Goal: Task Accomplishment & Management: Use online tool/utility

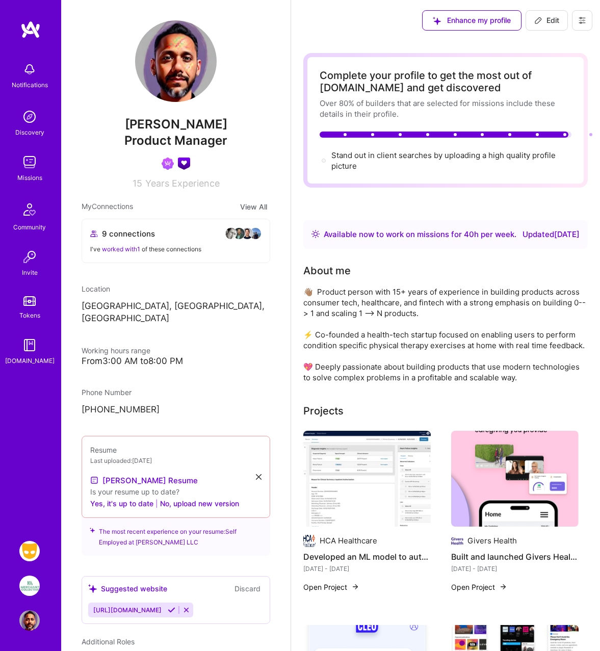
click at [437, 21] on button at bounding box center [582, 20] width 20 height 20
click at [437, 71] on button "Payment method" at bounding box center [554, 70] width 76 height 26
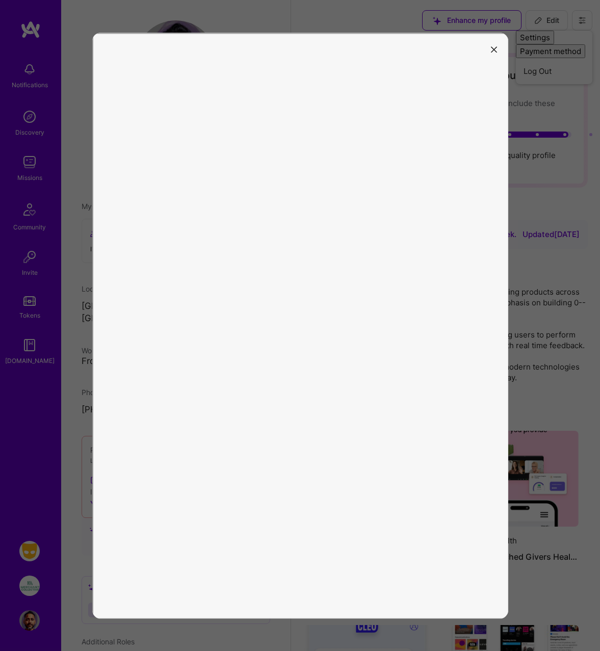
click at [437, 50] on icon "modal" at bounding box center [494, 50] width 6 height 6
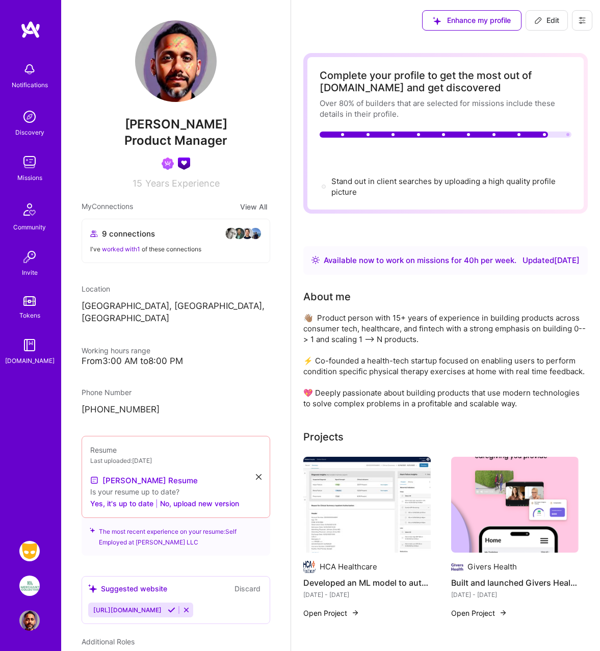
click at [583, 20] on icon at bounding box center [582, 21] width 6 height 2
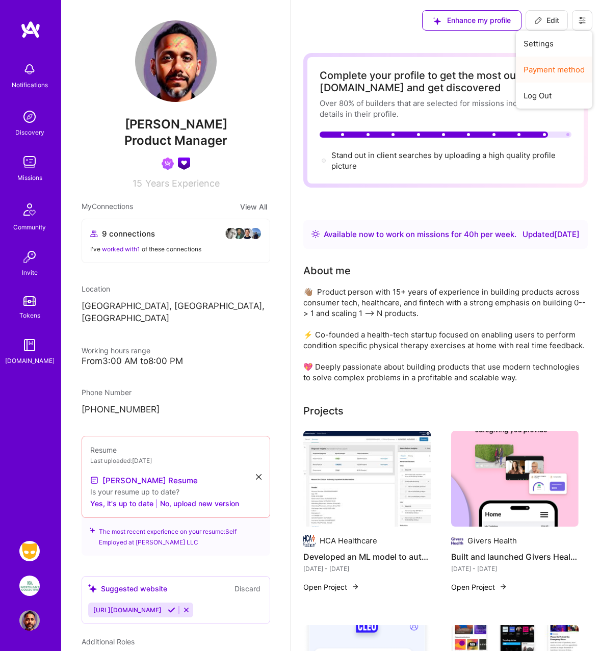
click at [551, 67] on button "Payment method" at bounding box center [554, 70] width 76 height 26
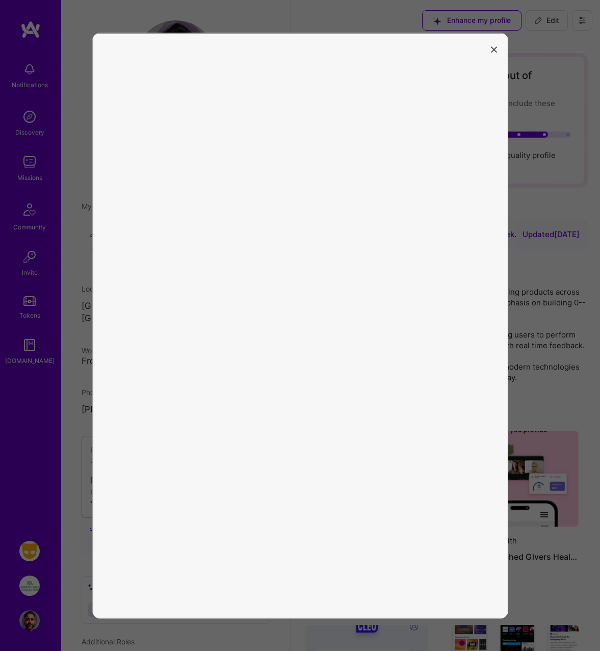
click at [494, 49] on icon "modal" at bounding box center [494, 50] width 6 height 6
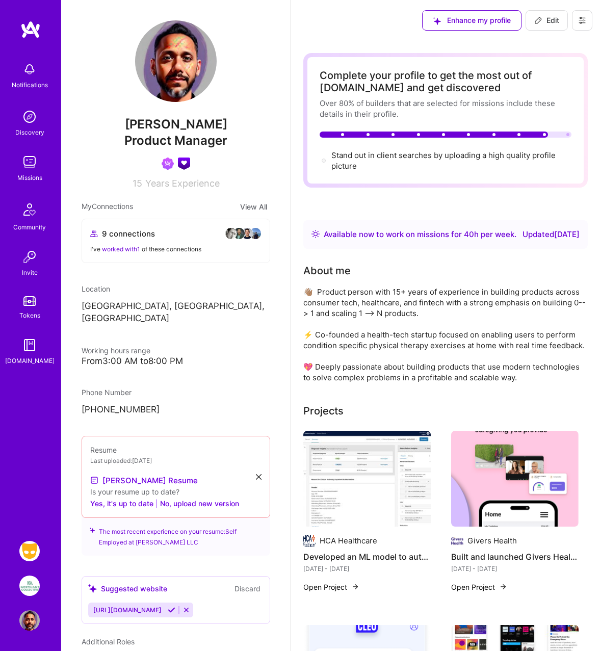
click at [584, 20] on icon at bounding box center [582, 21] width 6 height 2
click at [549, 66] on button "Payment method" at bounding box center [554, 70] width 76 height 26
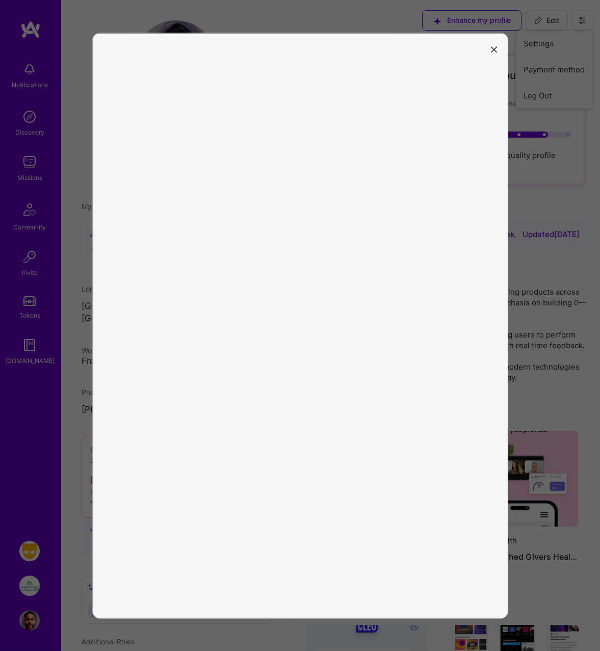
click at [493, 50] on icon "modal" at bounding box center [494, 50] width 6 height 6
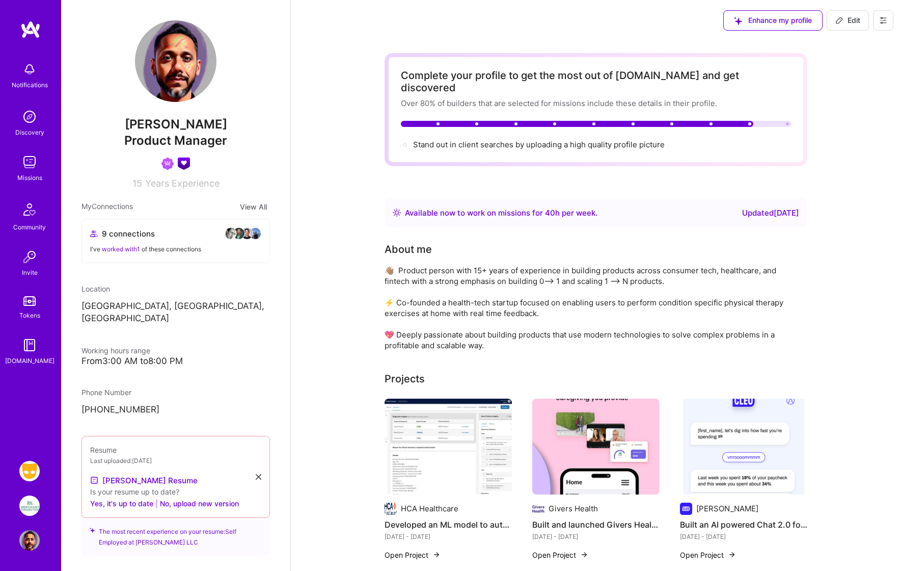
click at [139, 497] on button "Yes, it's up to date" at bounding box center [121, 503] width 63 height 12
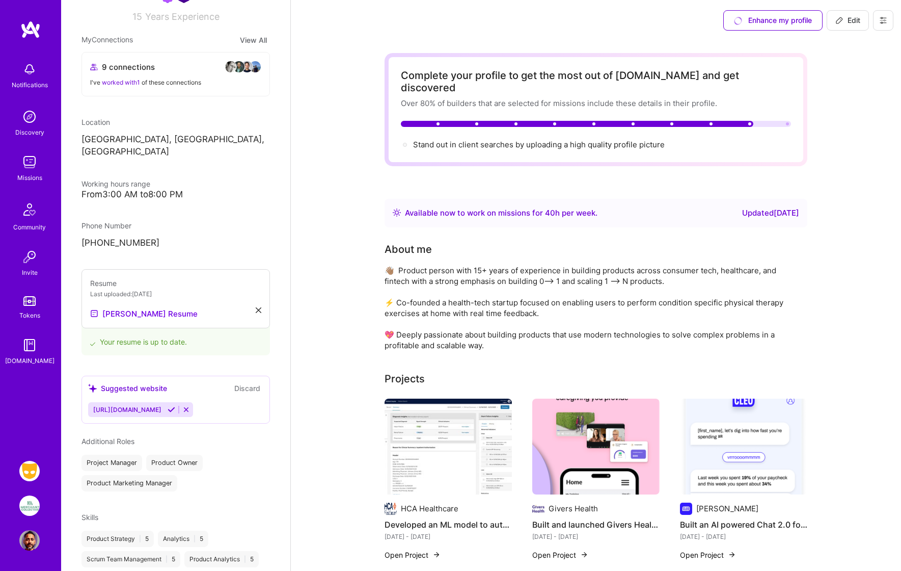
scroll to position [174, 0]
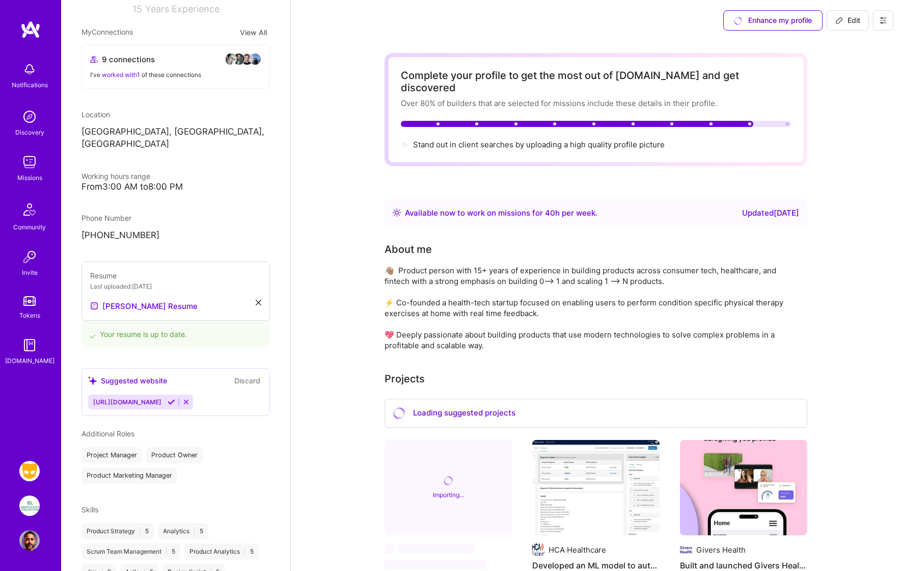
click at [190, 398] on icon at bounding box center [186, 402] width 8 height 8
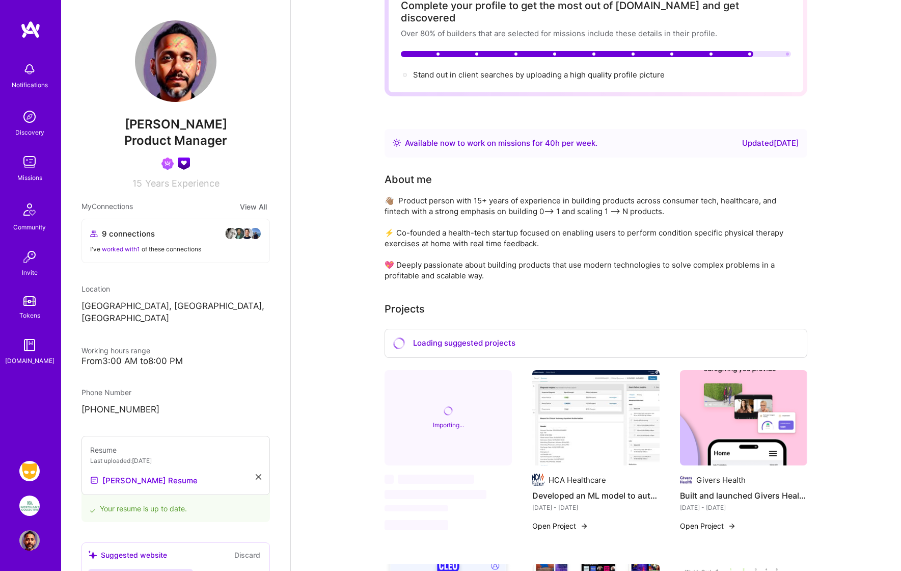
scroll to position [0, 0]
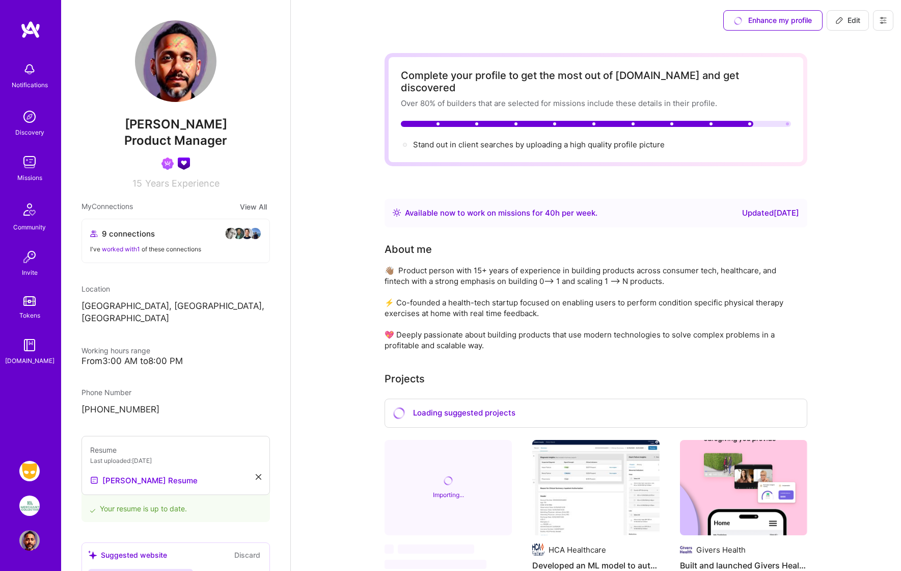
click at [32, 469] on img at bounding box center [29, 471] width 20 height 20
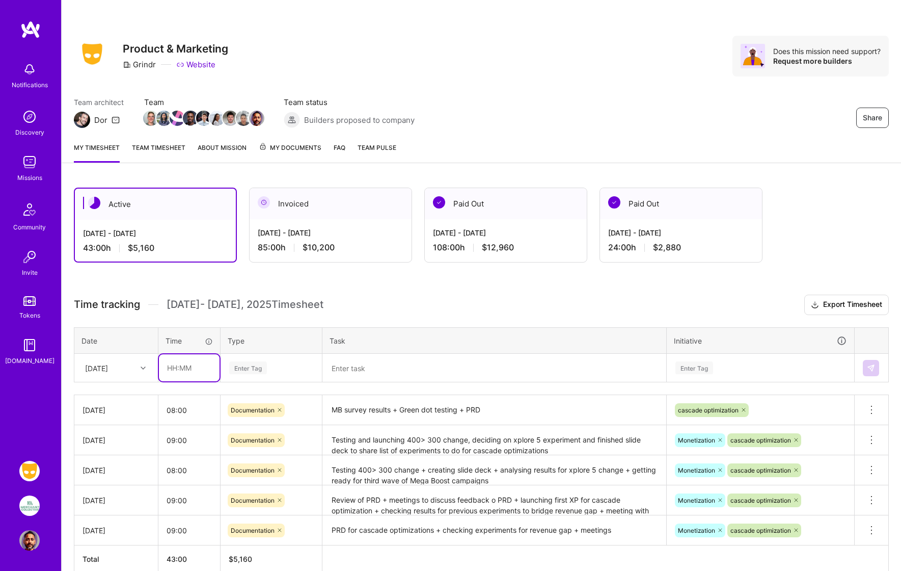
click at [179, 368] on input "text" at bounding box center [189, 367] width 61 height 27
type input "08:00"
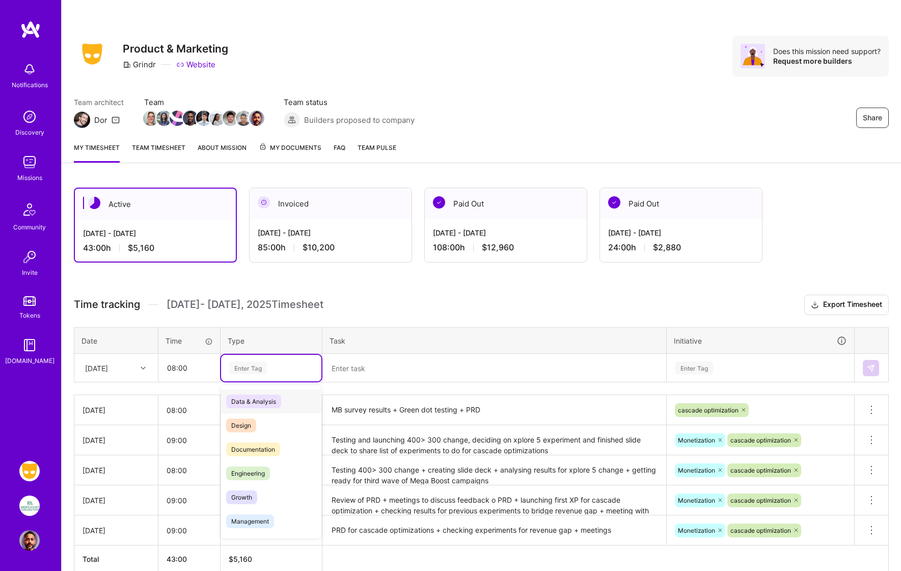
click at [251, 372] on div "Enter Tag" at bounding box center [248, 368] width 38 height 16
click at [253, 444] on span "Documentation" at bounding box center [253, 449] width 54 height 14
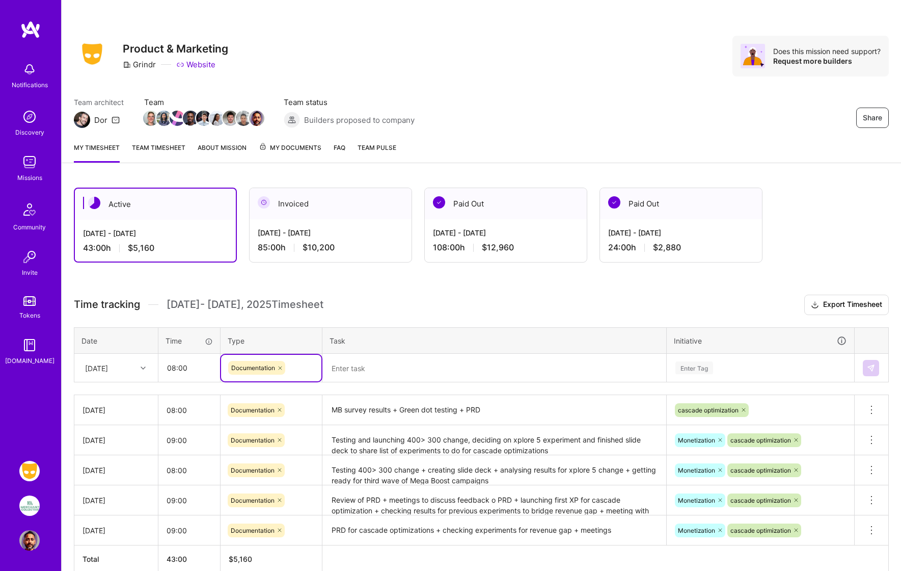
click at [338, 374] on textarea at bounding box center [494, 368] width 342 height 26
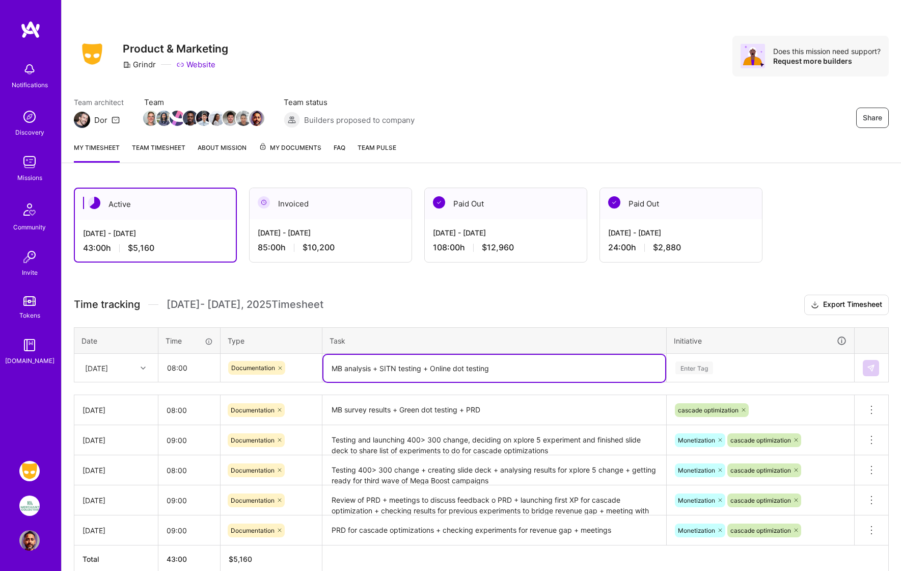
type textarea "MB analysis + SITN testing + Online dot testing"
click at [599, 365] on div "Enter Tag" at bounding box center [760, 368] width 186 height 26
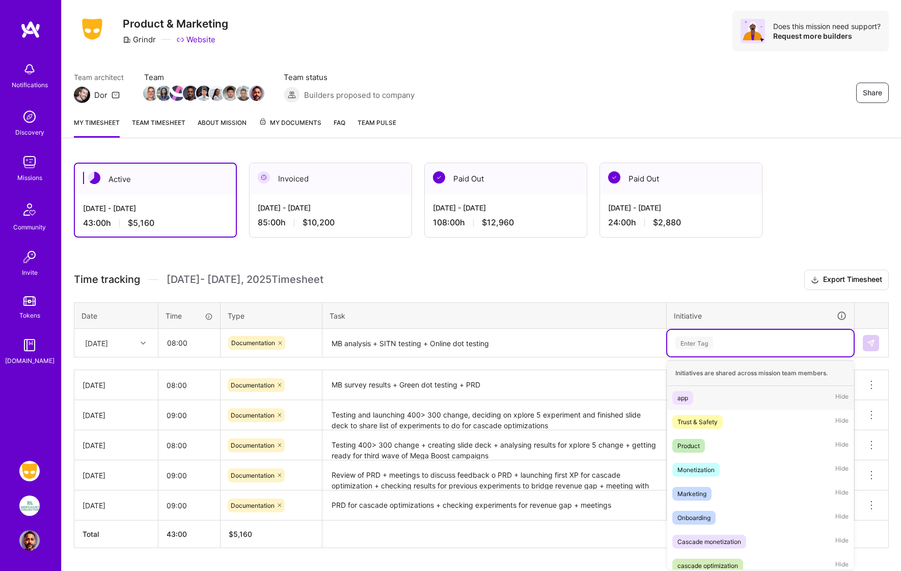
scroll to position [28, 0]
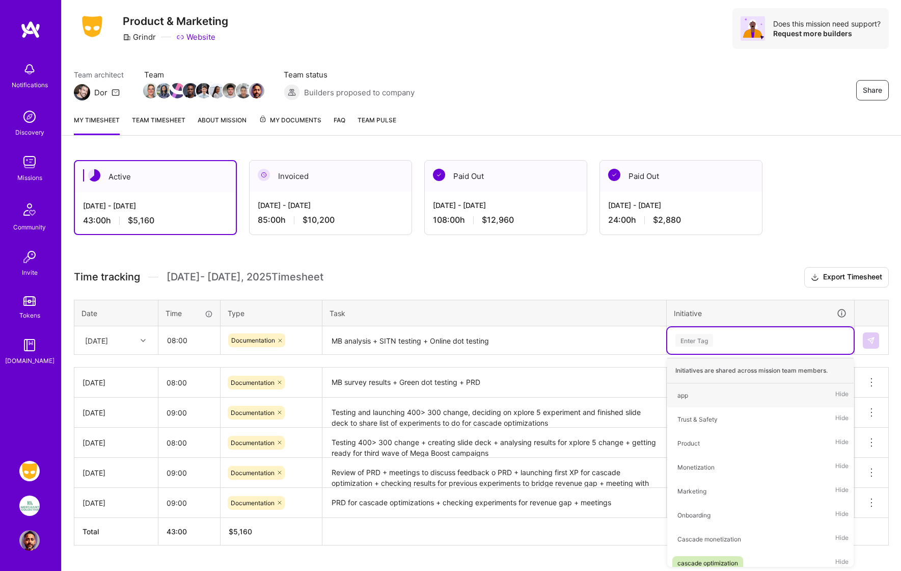
click at [599, 341] on div "Enter Tag" at bounding box center [695, 340] width 38 height 16
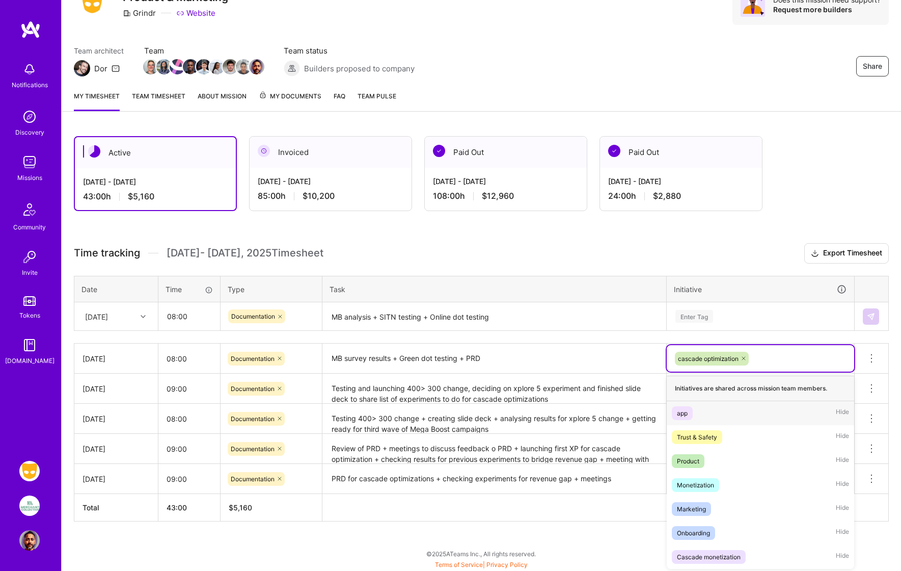
scroll to position [52, 0]
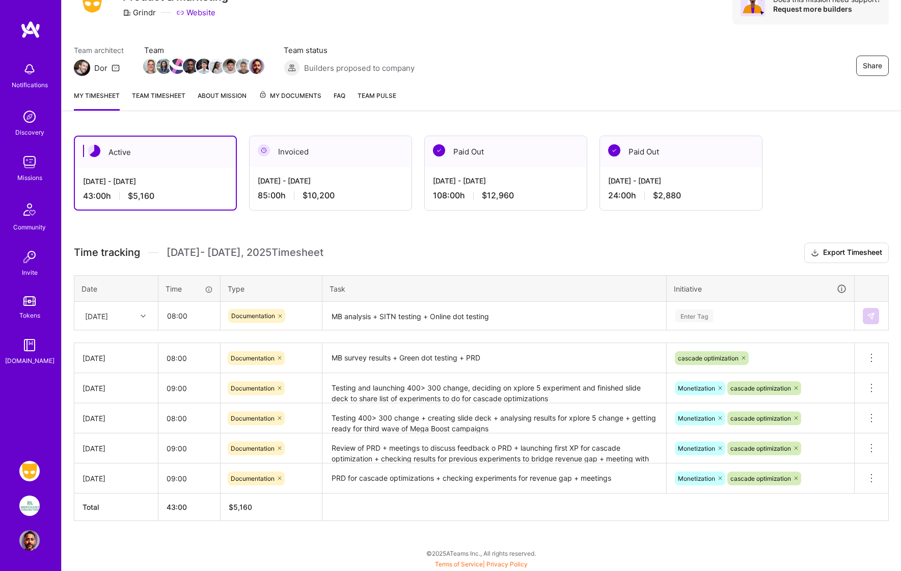
click at [599, 241] on div "Active [DATE] - [DATE] 43:00 h $5,160 Invoiced [DATE] - [DATE] 85:00 h $10,200 …" at bounding box center [482, 346] width 840 height 447
click at [599, 316] on div "Enter Tag" at bounding box center [695, 316] width 38 height 16
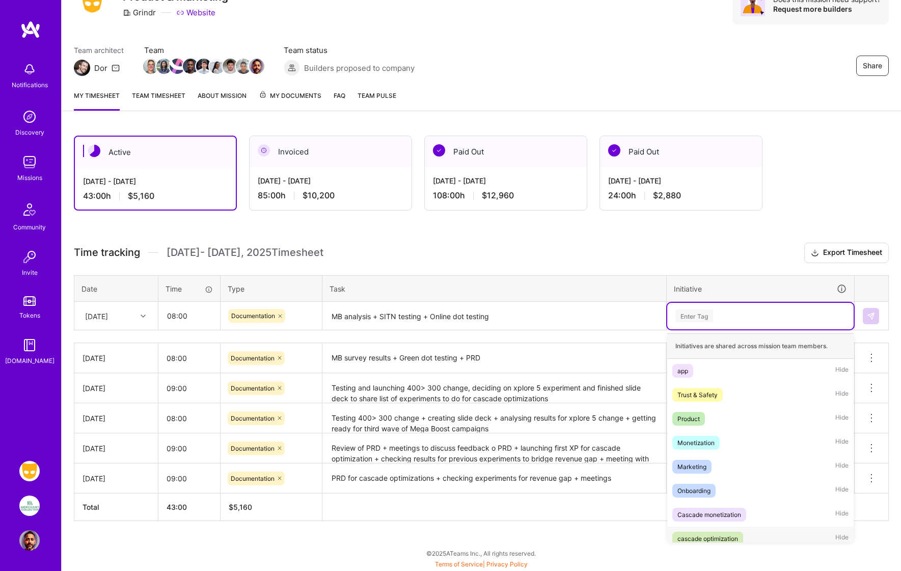
click at [599, 534] on div "cascade optimization" at bounding box center [708, 538] width 61 height 11
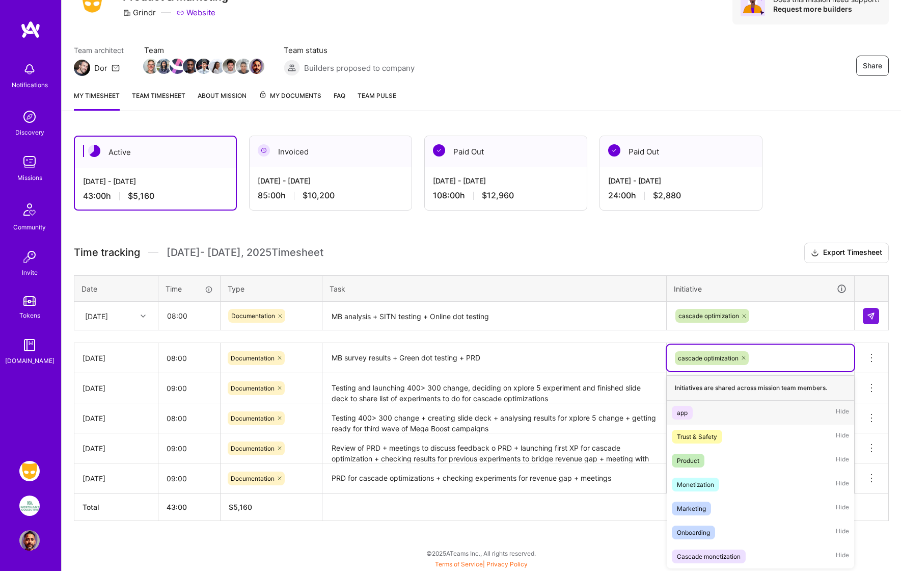
click at [599, 356] on div "cascade optimization" at bounding box center [760, 358] width 173 height 16
click at [599, 479] on div "Monetization" at bounding box center [695, 484] width 37 height 11
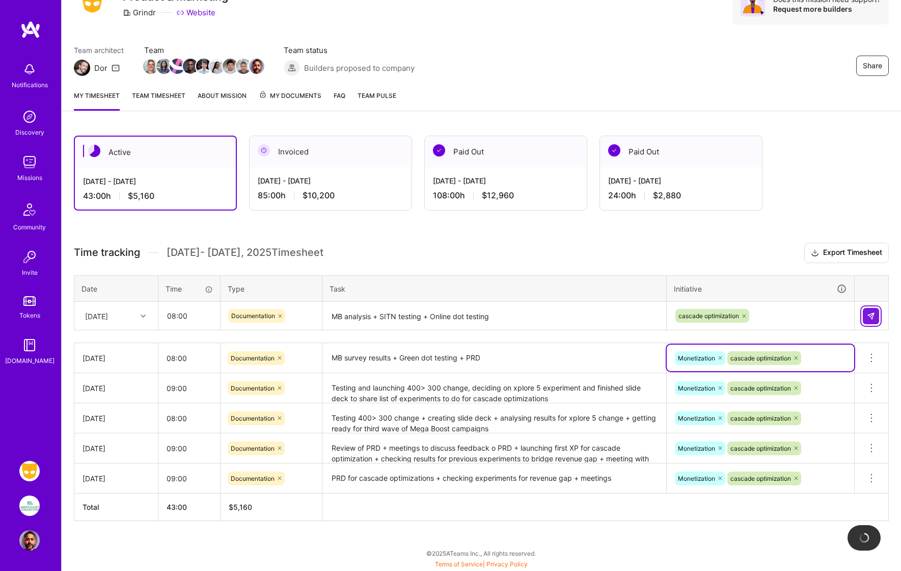
click at [599, 313] on img at bounding box center [871, 316] width 8 height 8
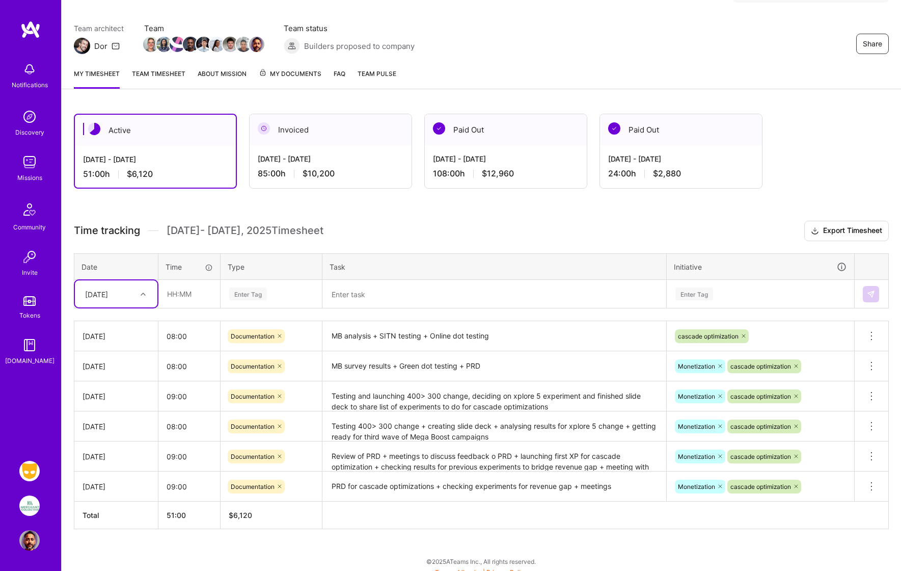
scroll to position [71, 0]
